Goal: Communication & Community: Share content

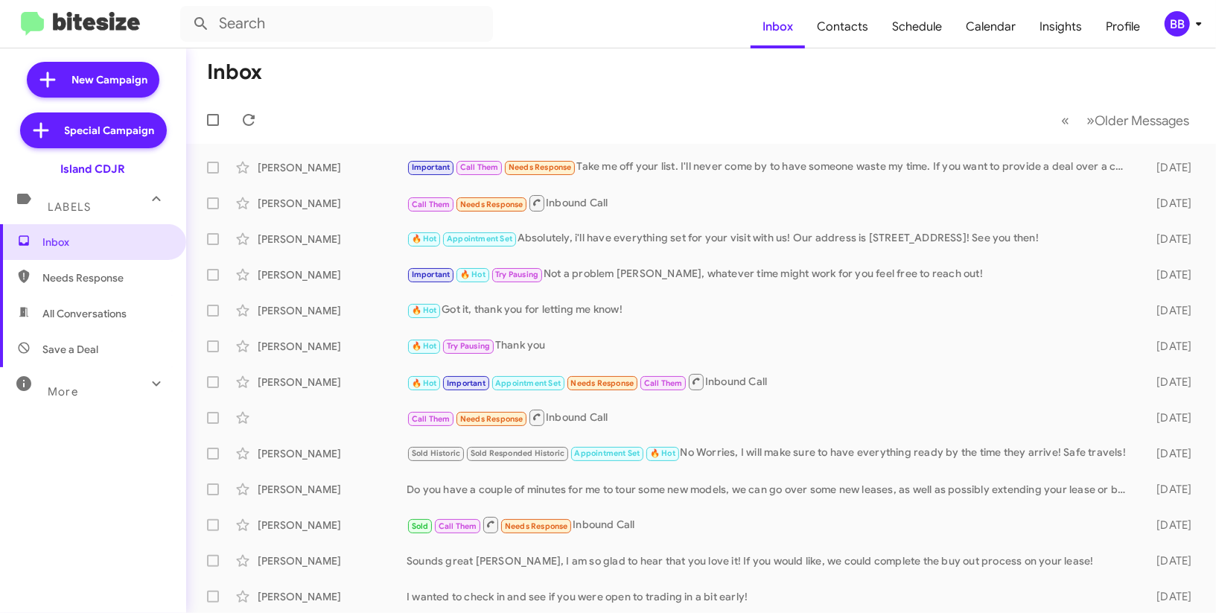
click at [1187, 16] on div "BB" at bounding box center [1177, 23] width 25 height 25
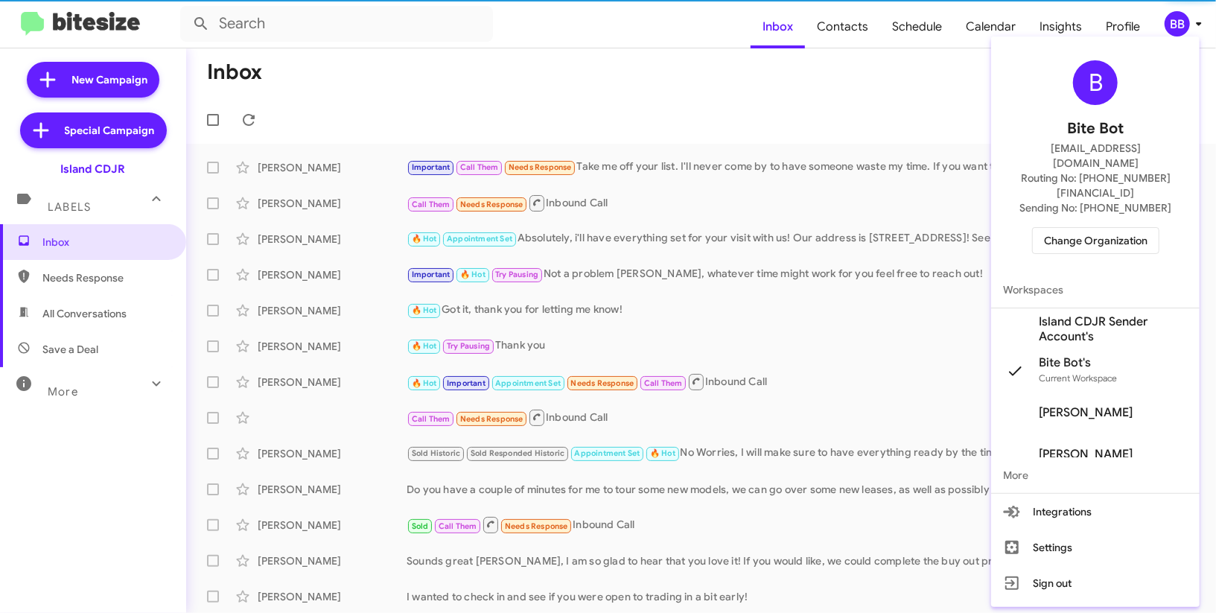
click at [1095, 228] on span "Change Organization" at bounding box center [1095, 240] width 103 height 25
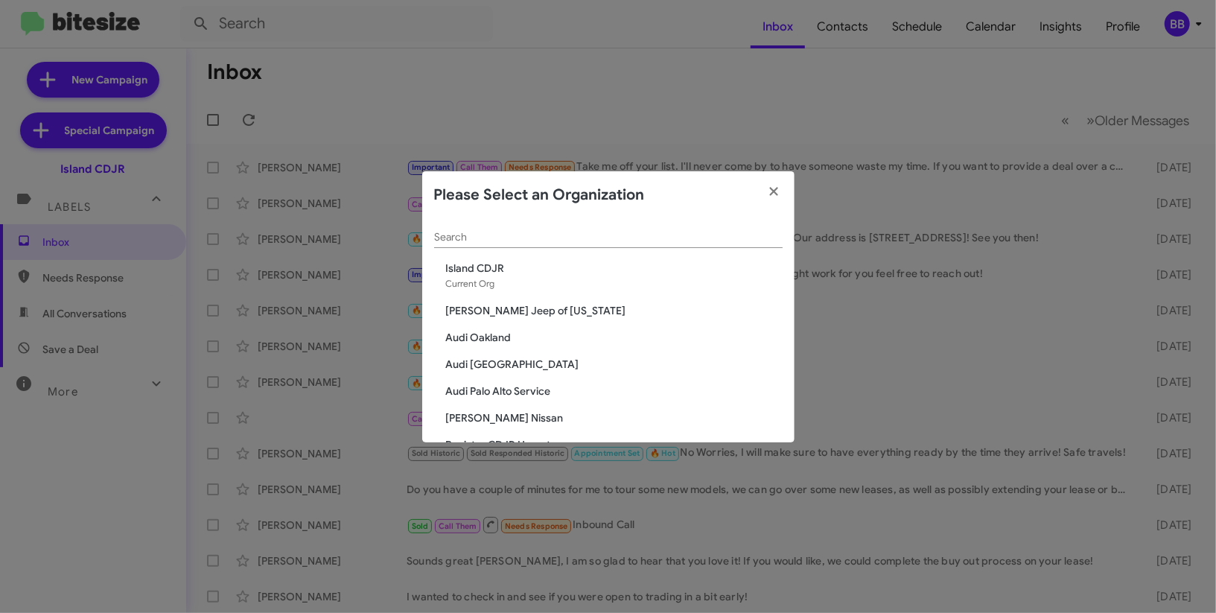
click at [538, 227] on div "Search" at bounding box center [608, 233] width 348 height 29
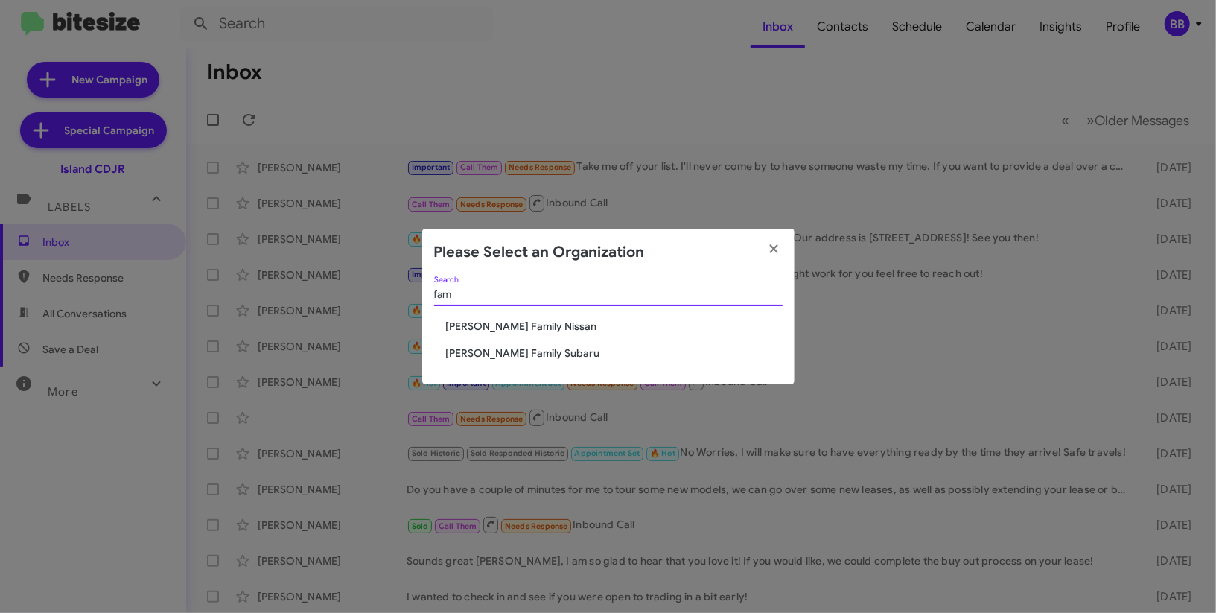
type input "fam"
click at [482, 353] on span "[PERSON_NAME] Family Subaru" at bounding box center [614, 352] width 337 height 15
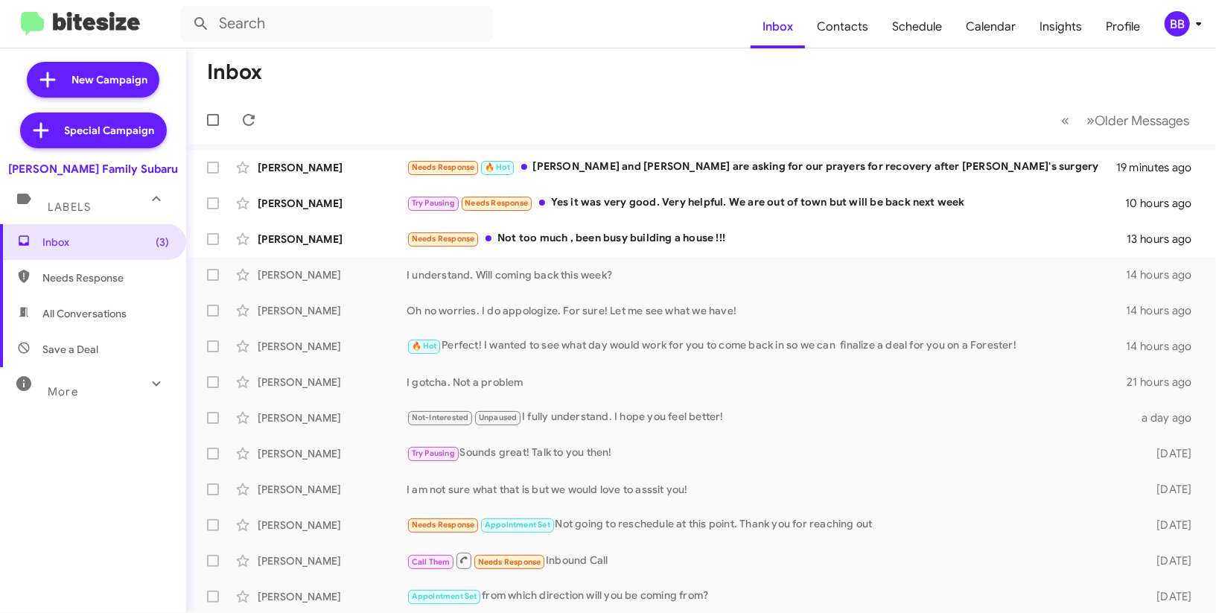
click at [1185, 25] on div "BB" at bounding box center [1177, 23] width 25 height 25
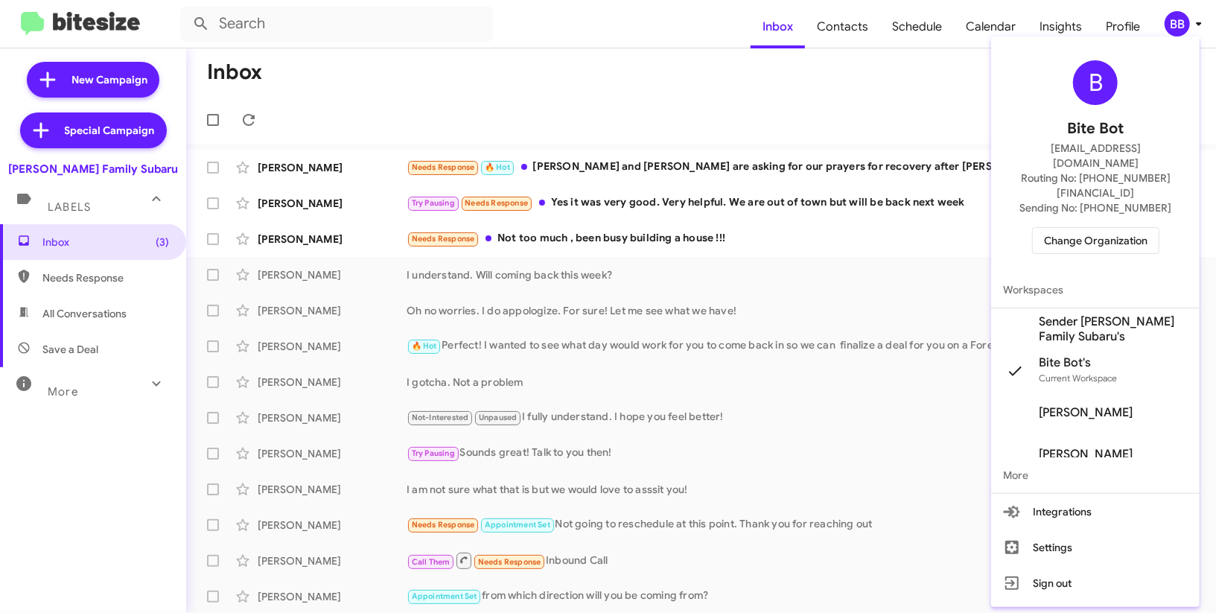
click at [1089, 314] on span "Sender Hicks Family Subaru's" at bounding box center [1113, 329] width 149 height 30
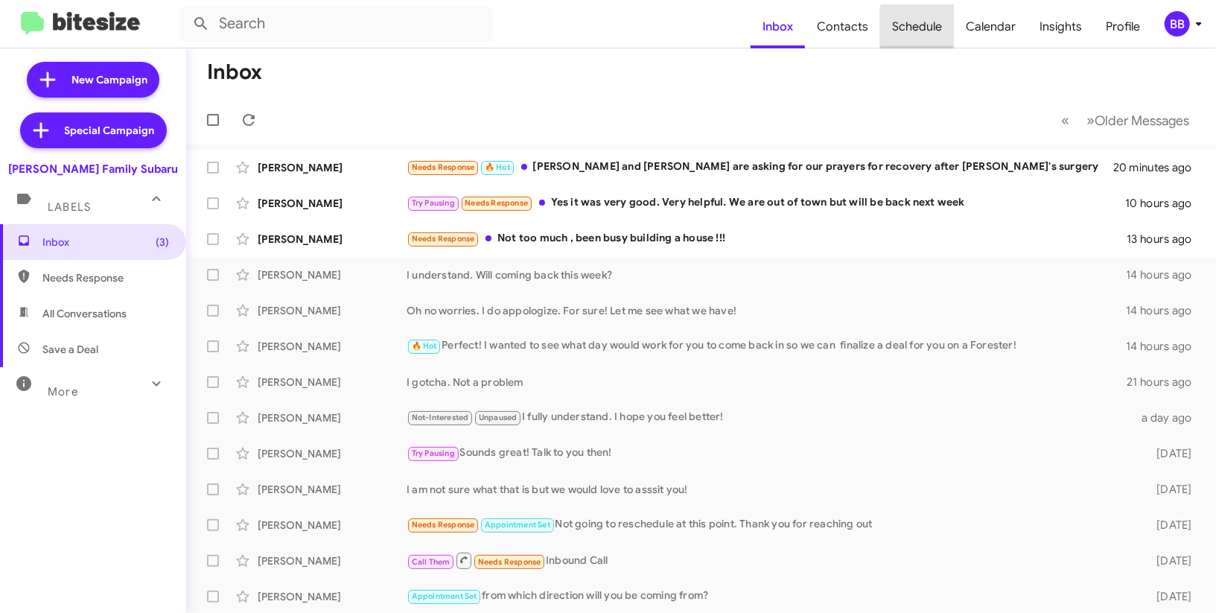
click at [952, 27] on span "Schedule" at bounding box center [917, 26] width 74 height 43
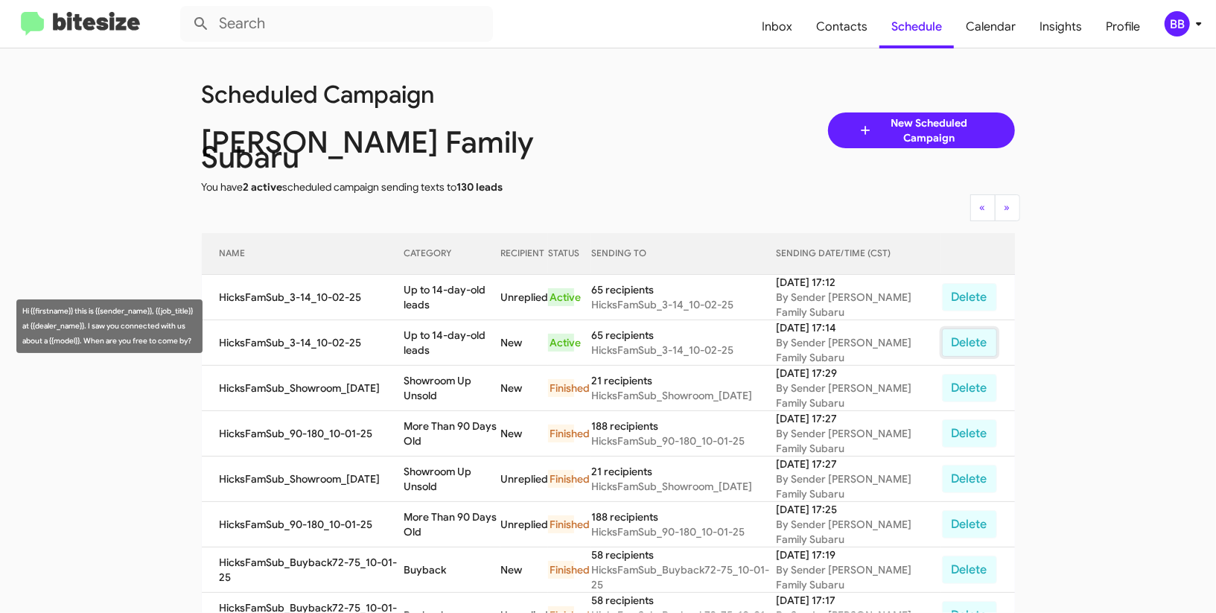
click at [968, 329] on button "Delete" at bounding box center [969, 342] width 55 height 28
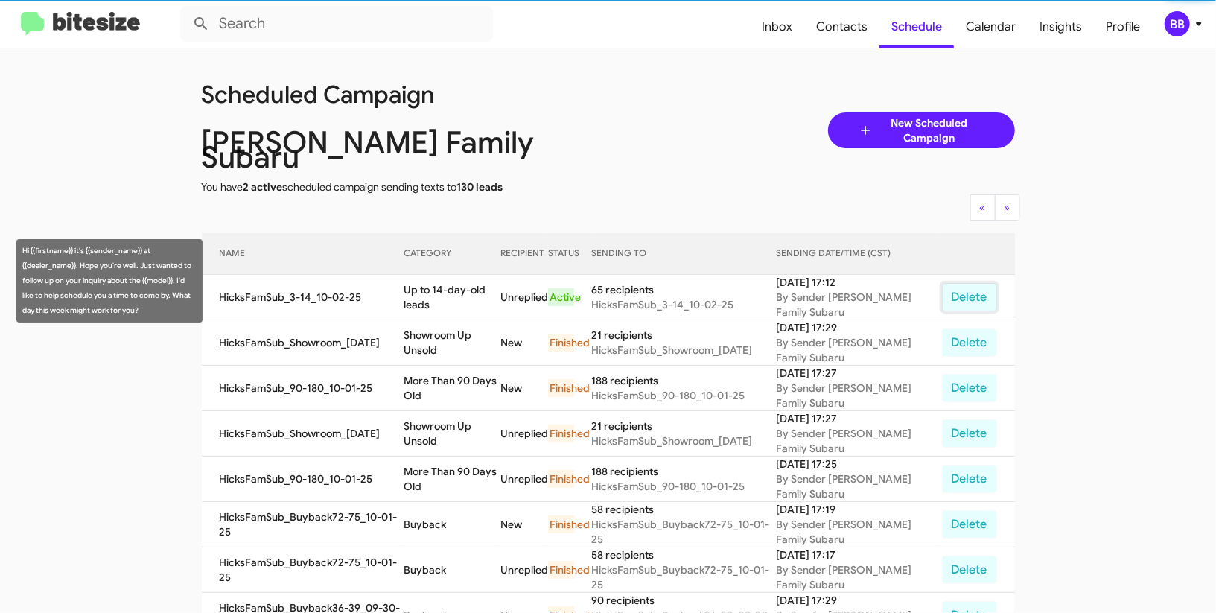
click at [977, 283] on button "Delete" at bounding box center [969, 297] width 55 height 28
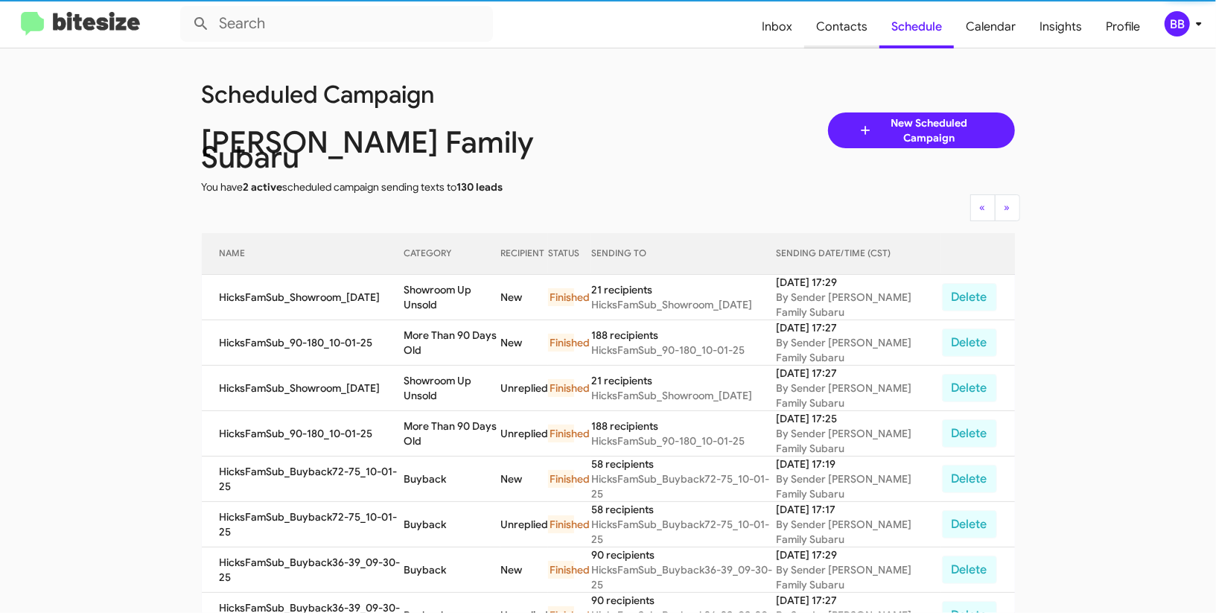
click at [841, 36] on span "Contacts" at bounding box center [841, 26] width 75 height 43
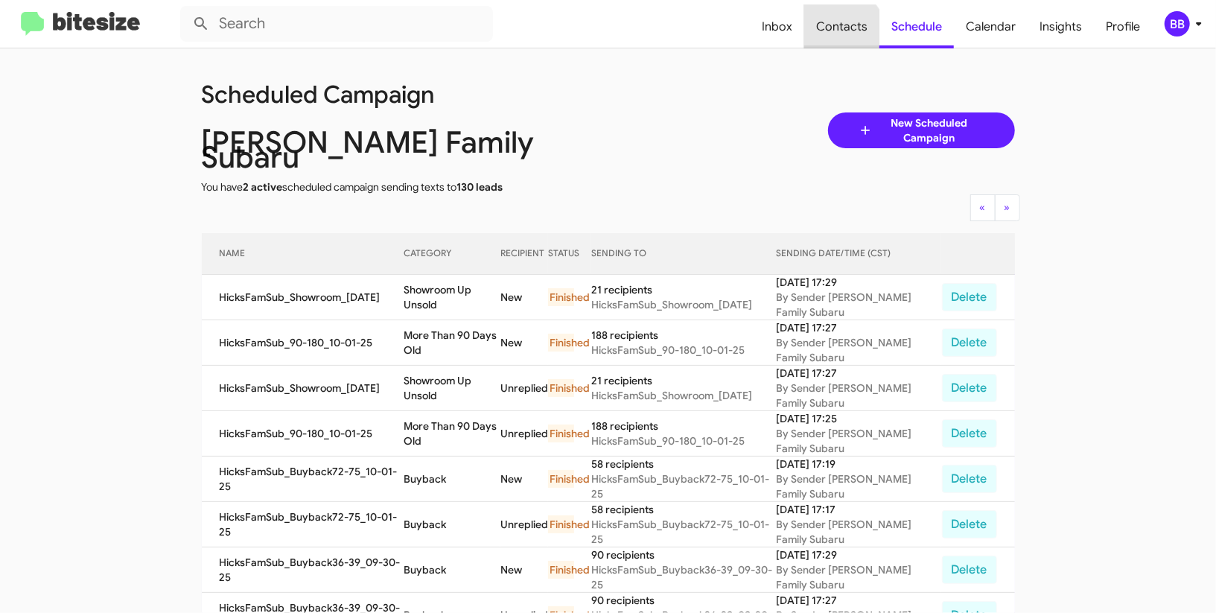
click at [841, 36] on span "Contacts" at bounding box center [841, 26] width 75 height 43
type input "in:groups"
click at [841, 36] on span "Contacts" at bounding box center [841, 26] width 75 height 43
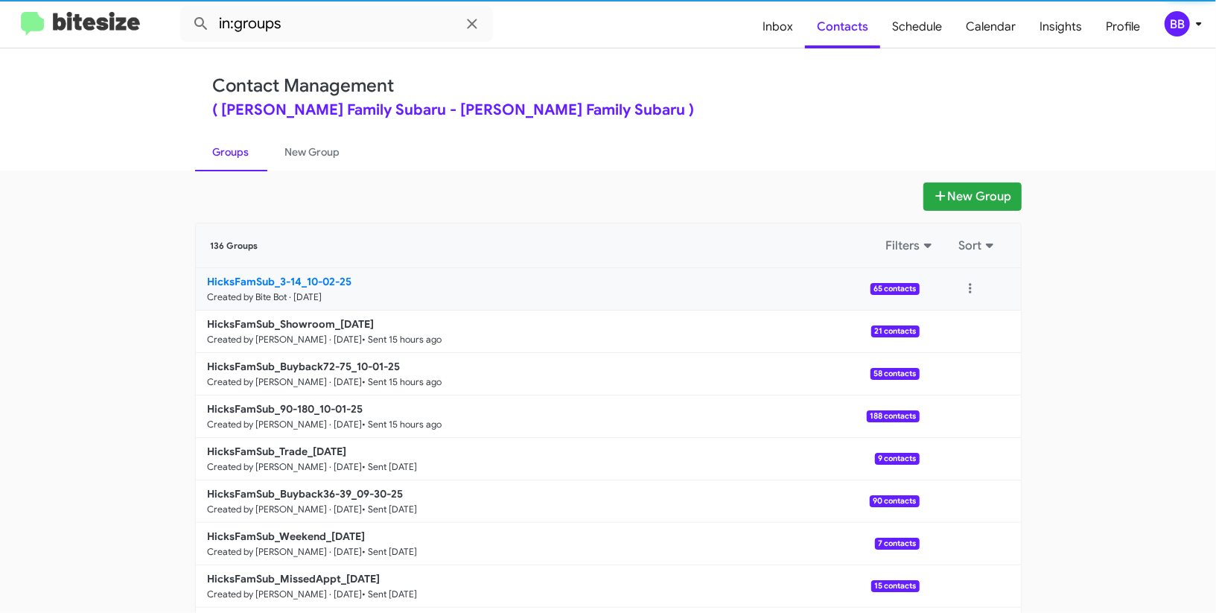
click at [322, 291] on small "Created by Bite Bot · [DATE]" at bounding box center [265, 297] width 115 height 12
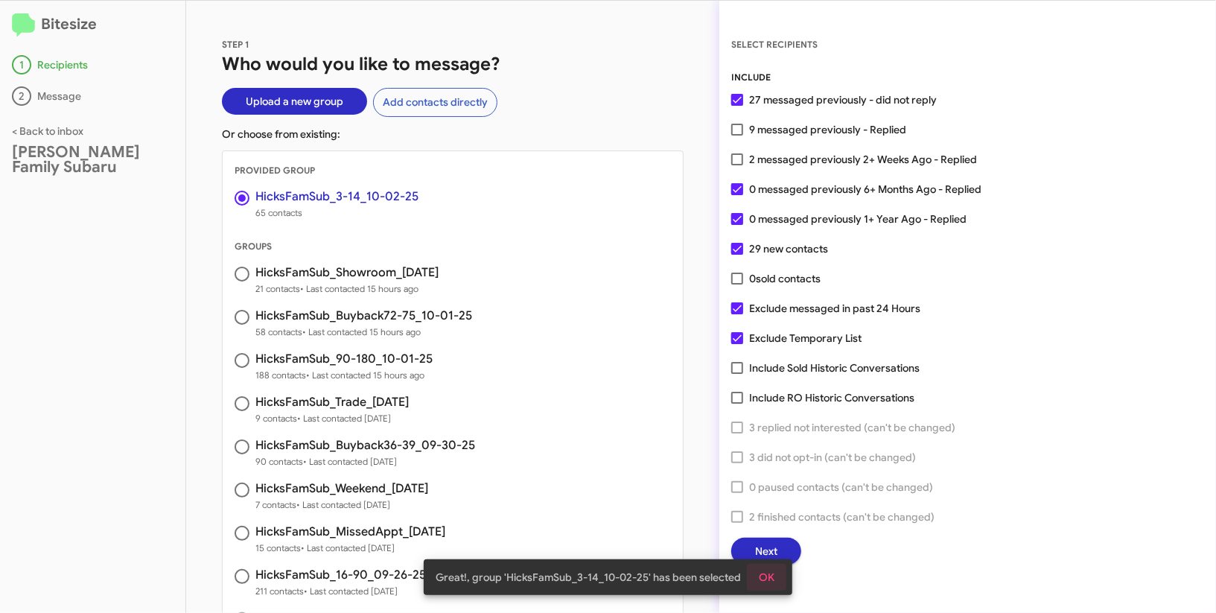
click at [766, 581] on span "OK" at bounding box center [767, 577] width 16 height 27
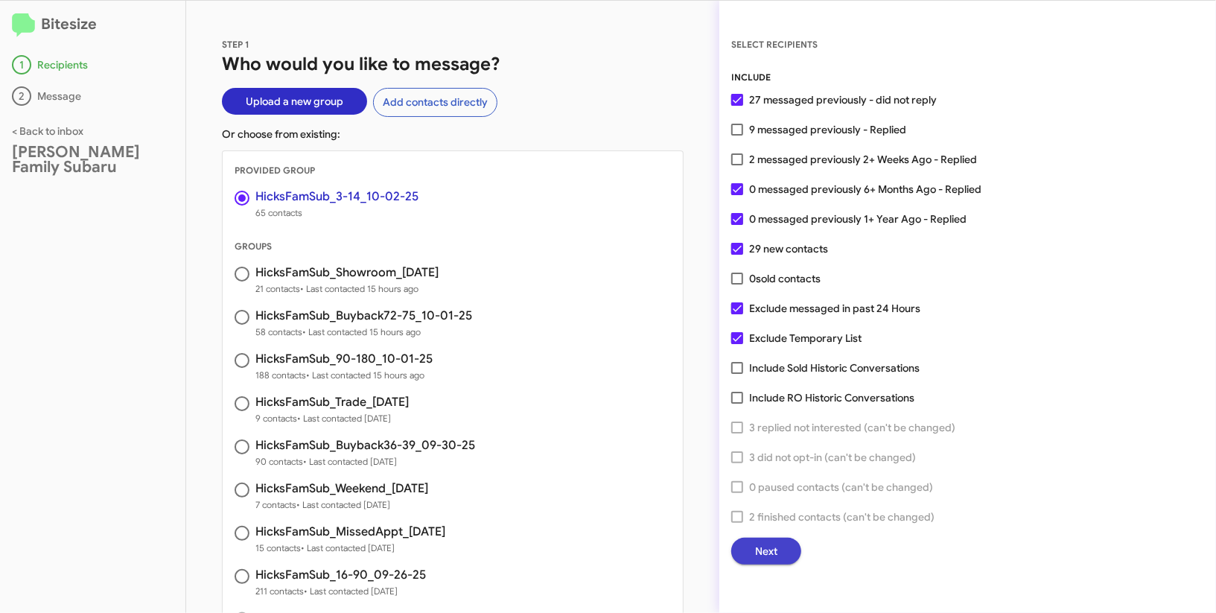
click at [767, 547] on span "Next" at bounding box center [766, 551] width 22 height 27
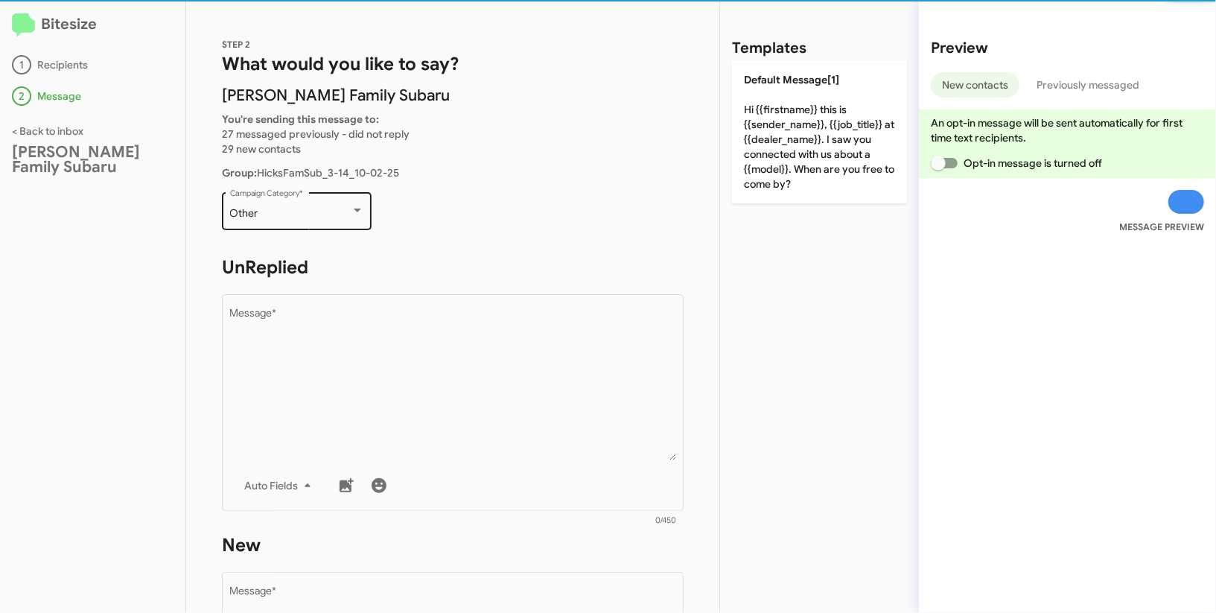
click at [316, 208] on div "Other" at bounding box center [290, 214] width 121 height 12
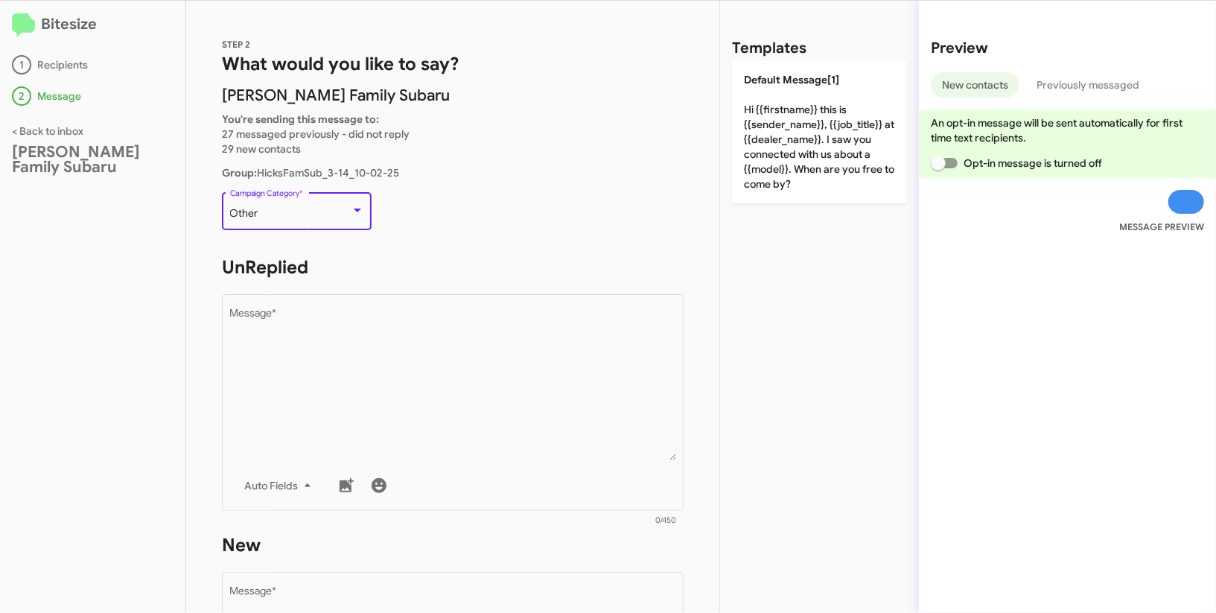
scroll to position [560, 0]
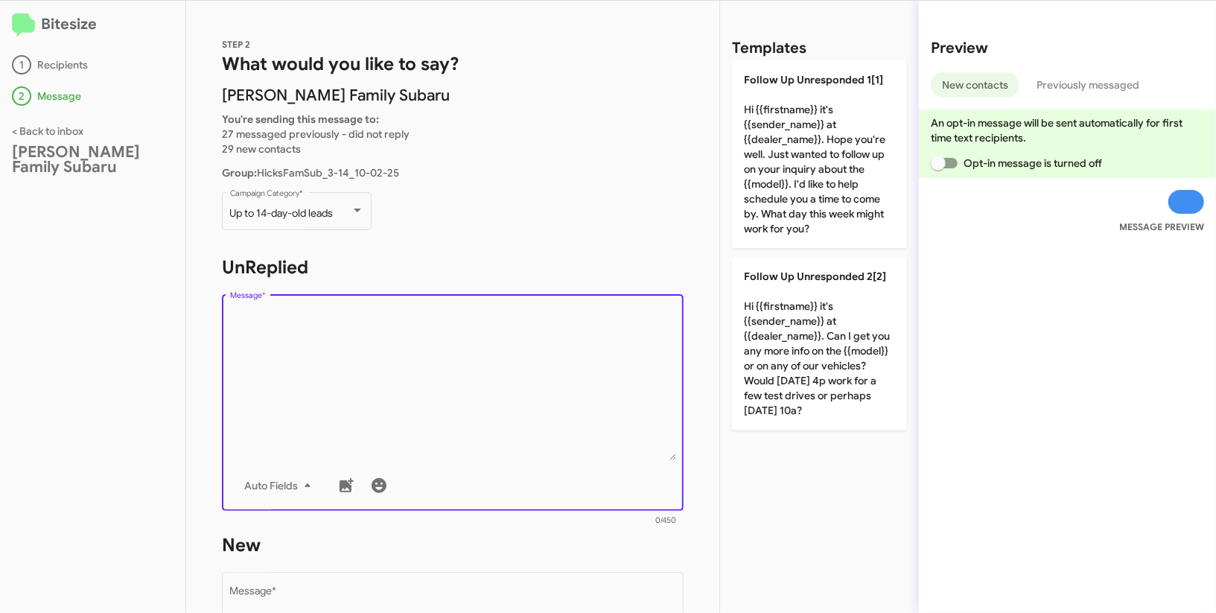
click at [378, 352] on textarea "Message *" at bounding box center [453, 384] width 446 height 152
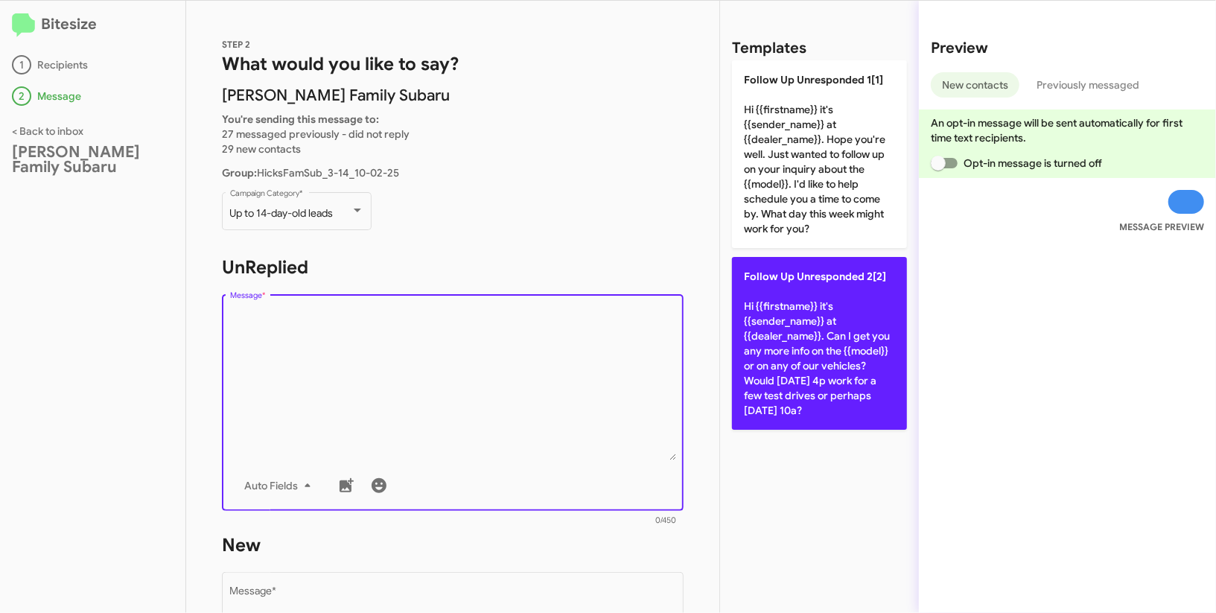
click at [813, 356] on p "Follow Up Unresponded 2[2] Hi {{firstname}} it's {{sender_name}} at {{dealer_na…" at bounding box center [819, 343] width 175 height 173
type textarea "Hi {{firstname}} it's {{sender_name}} at {{dealer_name}}. Can I get you any mor…"
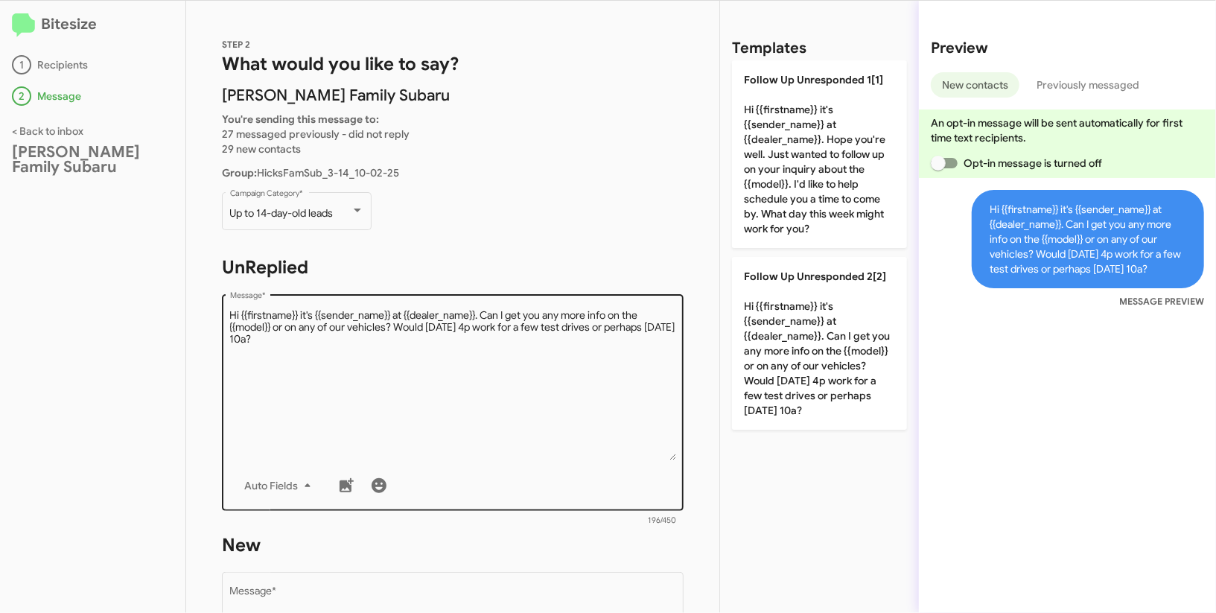
scroll to position [216, 0]
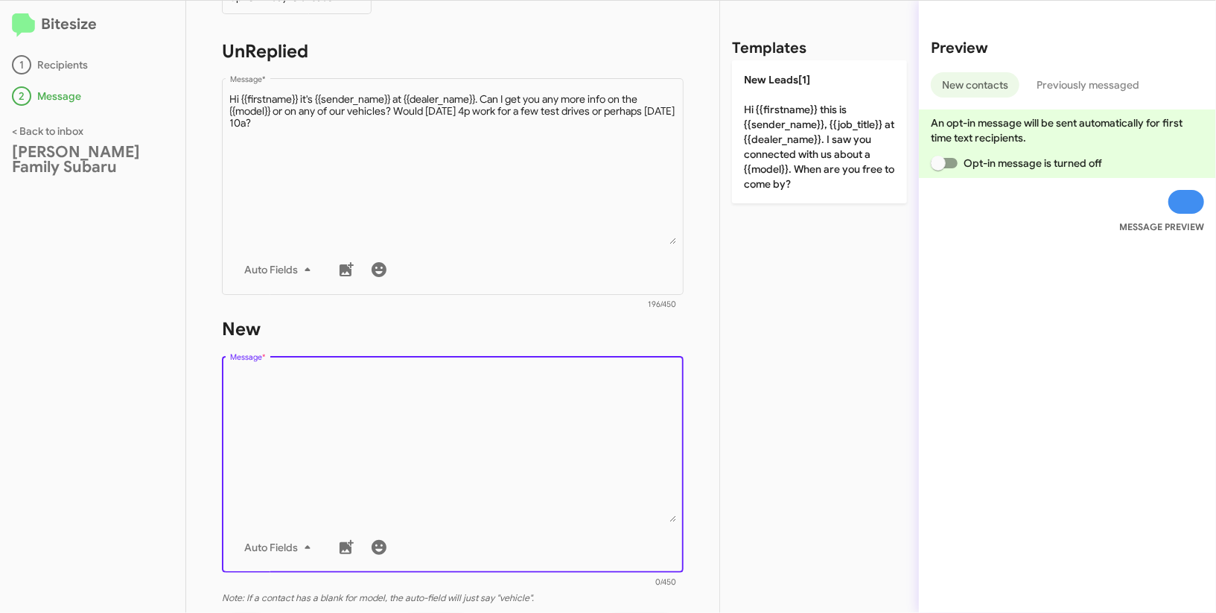
click at [500, 384] on textarea "Message *" at bounding box center [453, 446] width 446 height 152
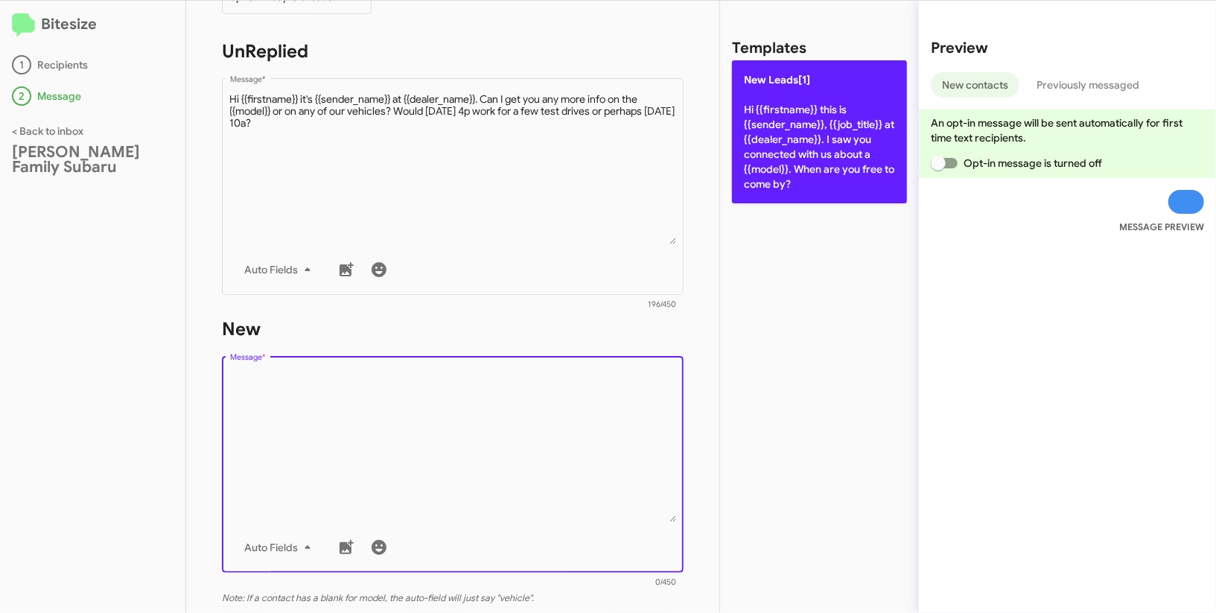
click at [765, 179] on p "New Leads[1] Hi {{firstname}} this is {{sender_name}}, {{job_title}} at {{deale…" at bounding box center [819, 131] width 175 height 143
type textarea "Hi {{firstname}} this is {{sender_name}}, {{job_title}} at {{dealer_name}}. I s…"
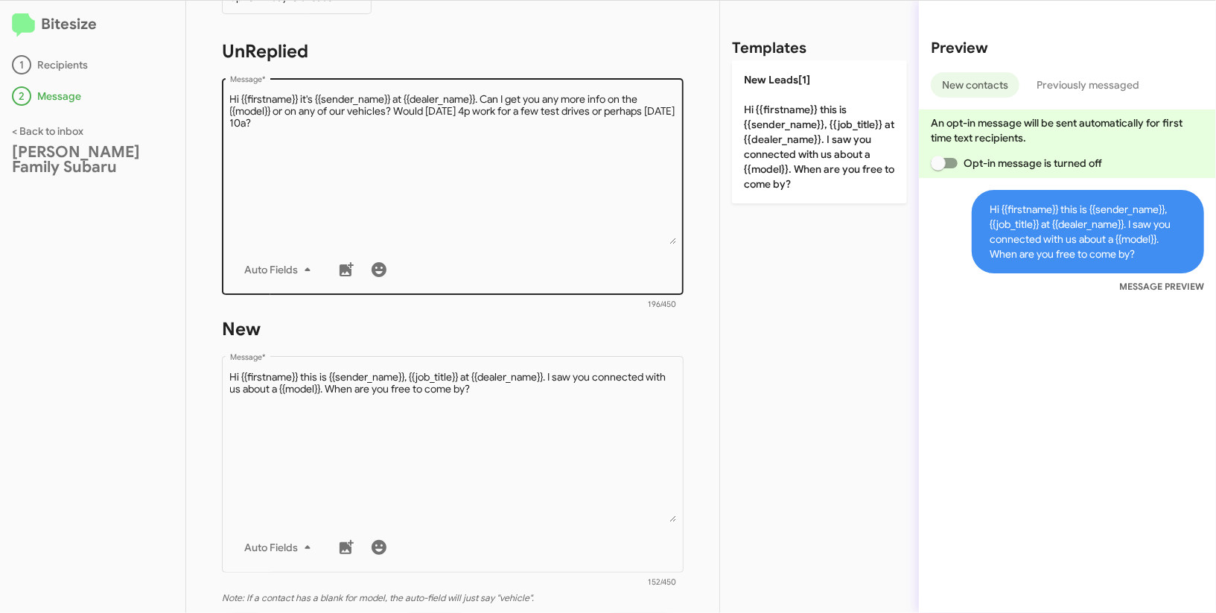
scroll to position [429, 0]
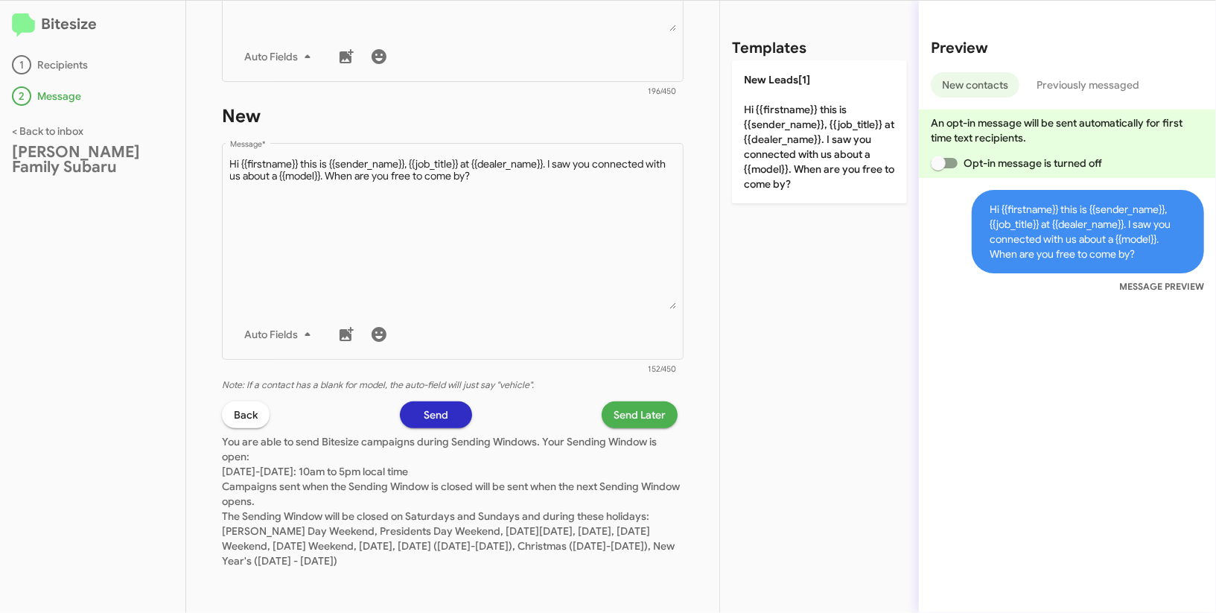
click at [650, 420] on span "Send Later" at bounding box center [640, 414] width 52 height 27
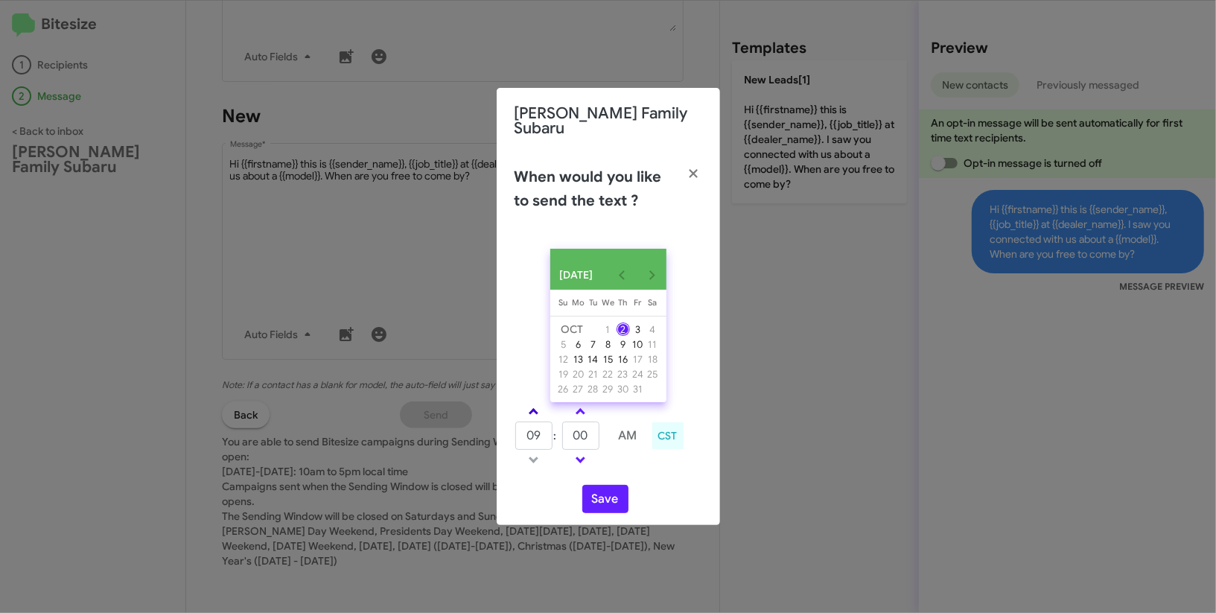
click at [537, 413] on span at bounding box center [534, 413] width 10 height 10
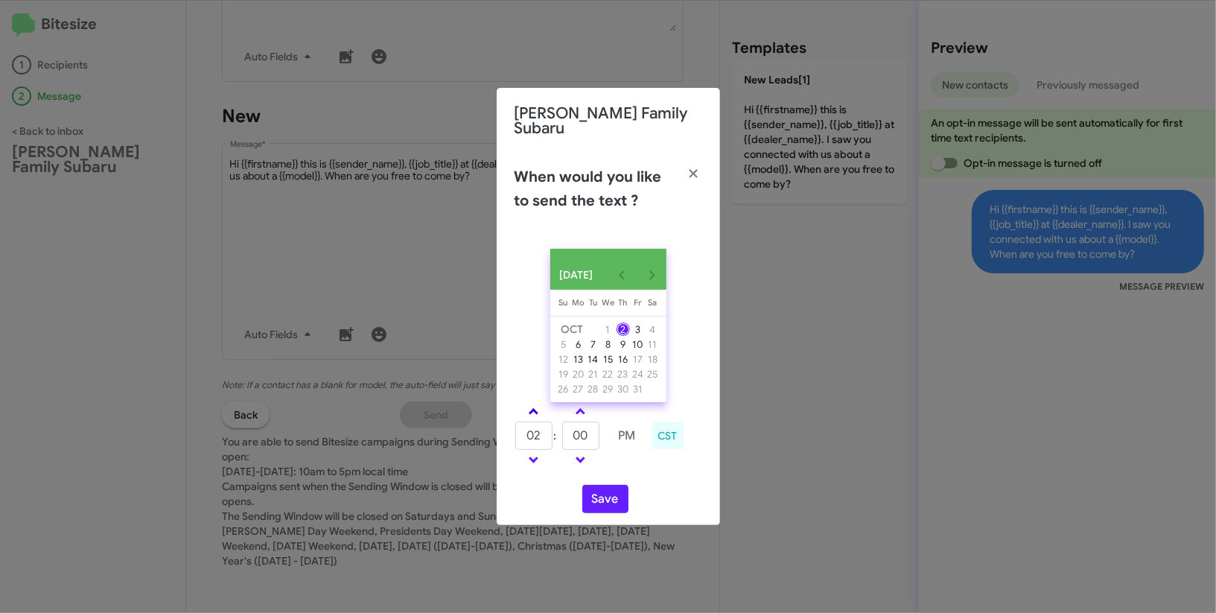
click at [537, 413] on span at bounding box center [534, 413] width 10 height 10
click at [538, 411] on span at bounding box center [534, 413] width 10 height 10
type input "05"
click at [572, 421] on input "00" at bounding box center [580, 435] width 37 height 28
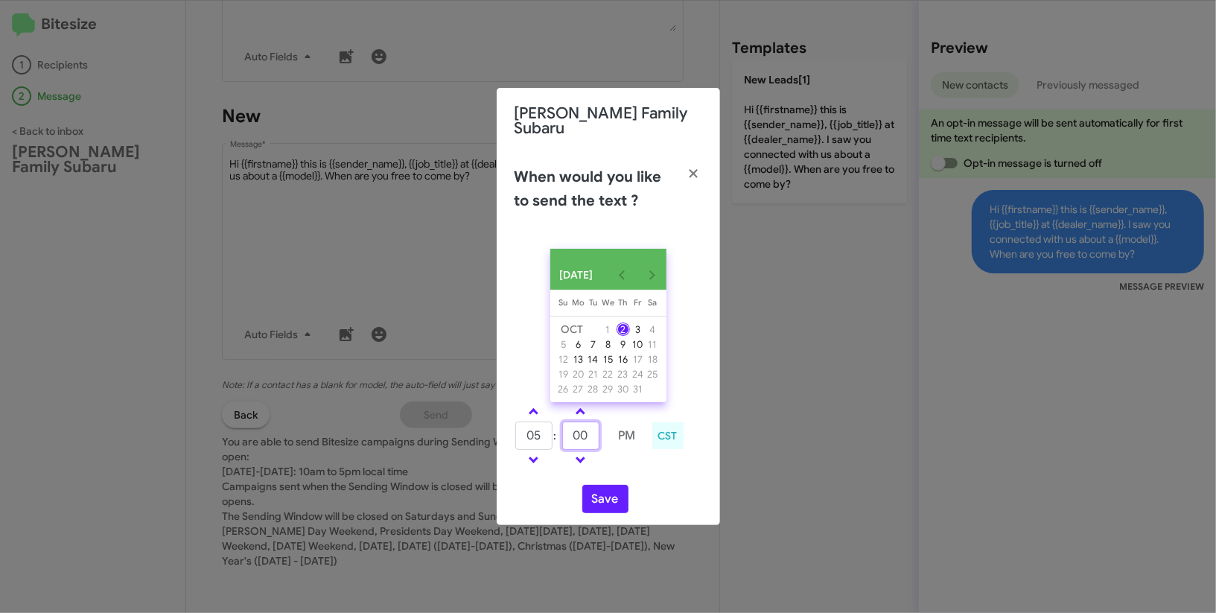
click at [572, 421] on input "00" at bounding box center [580, 435] width 37 height 28
type input "12"
click at [628, 462] on td at bounding box center [627, 459] width 38 height 19
click at [605, 503] on button "Save" at bounding box center [605, 499] width 46 height 28
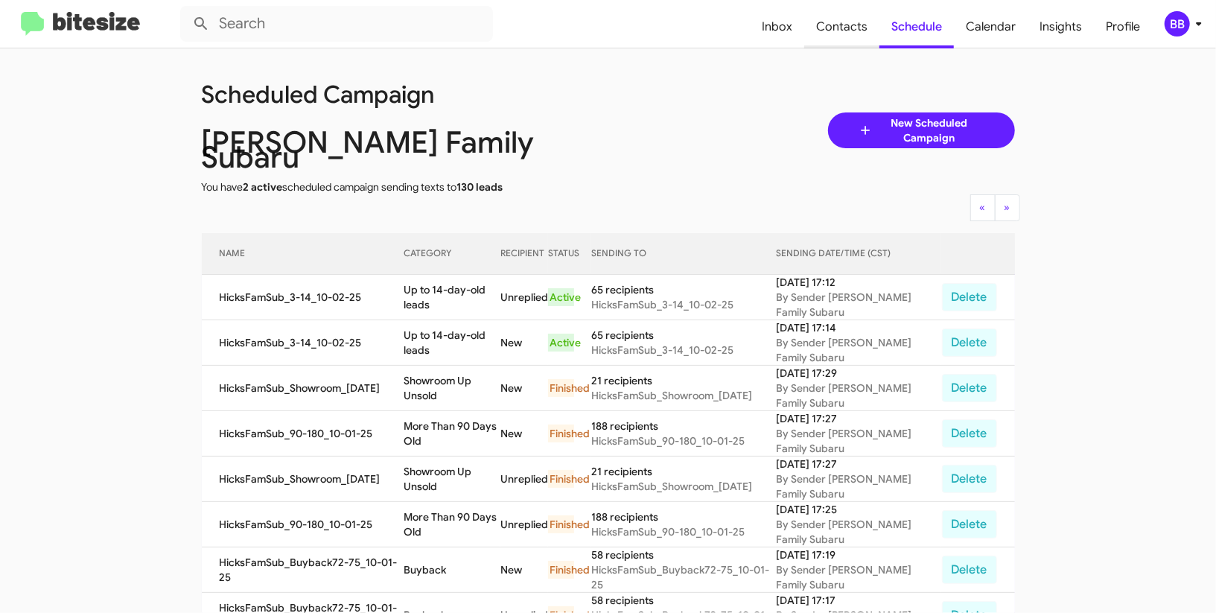
click at [837, 35] on span "Contacts" at bounding box center [841, 26] width 75 height 43
type input "in:groups"
